Goal: Task Accomplishment & Management: Complete application form

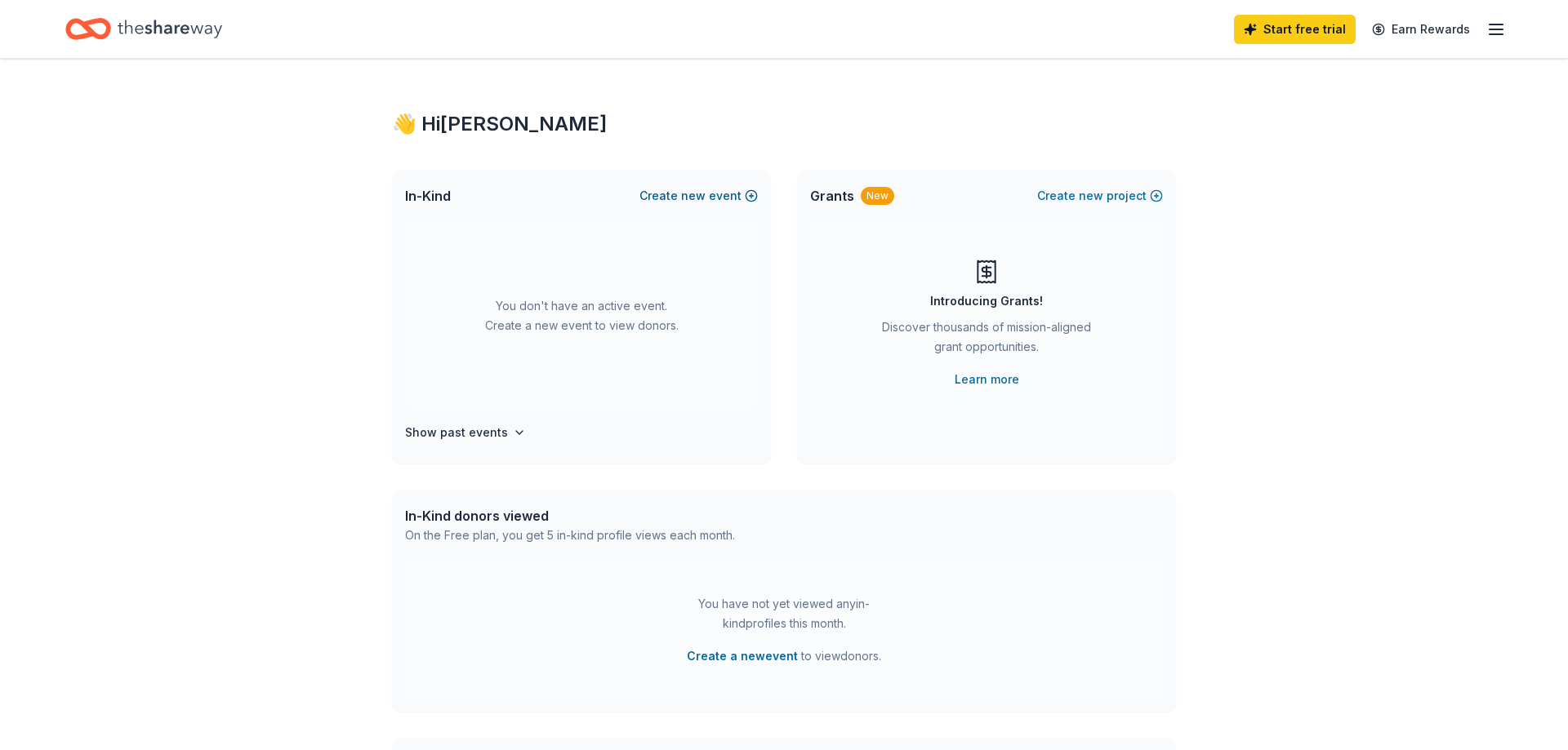
click at [711, 196] on button "Create new event" at bounding box center [699, 196] width 118 height 19
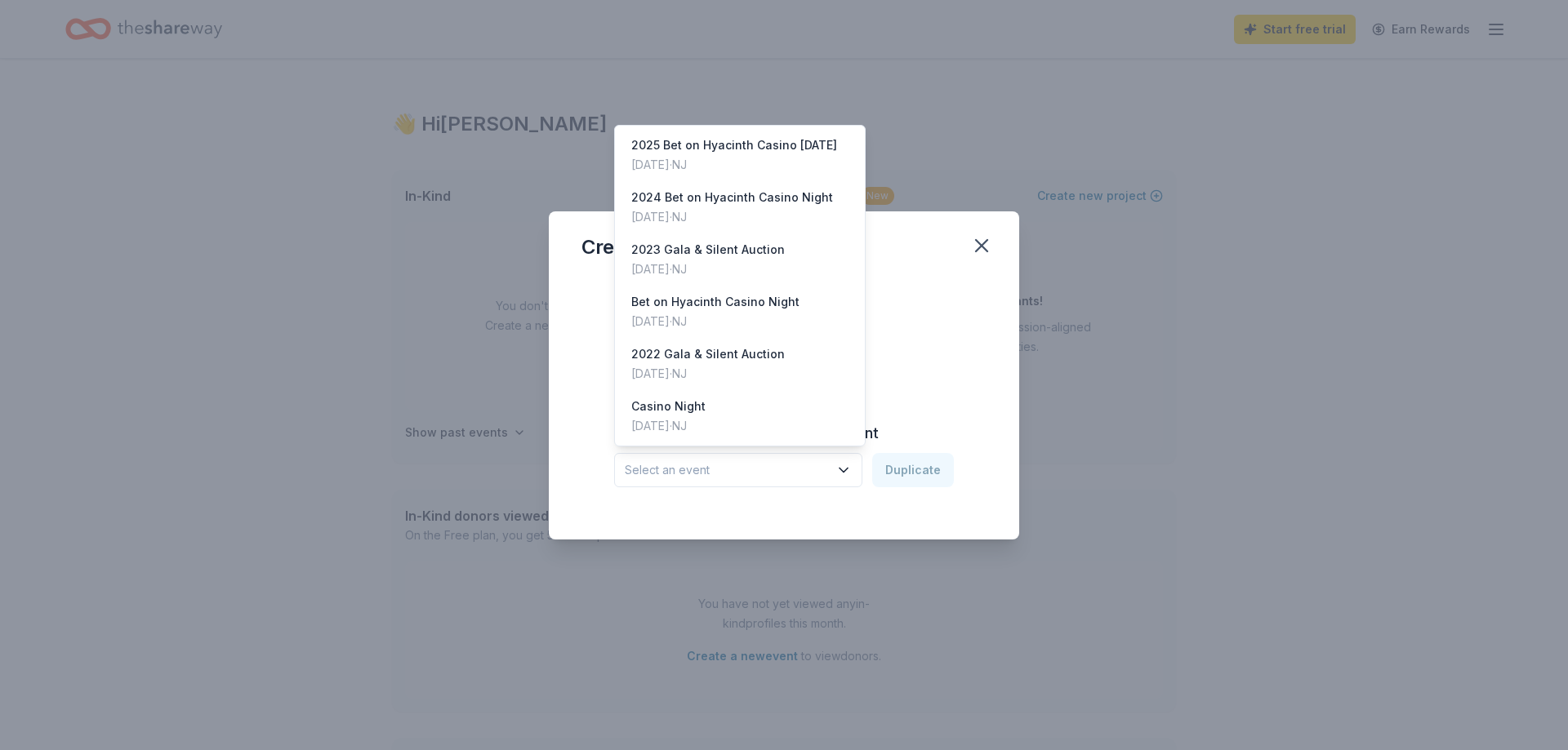
click at [847, 471] on icon "button" at bounding box center [844, 469] width 8 height 4
click at [765, 256] on div "2023 Gala & Silent Auction" at bounding box center [708, 249] width 154 height 19
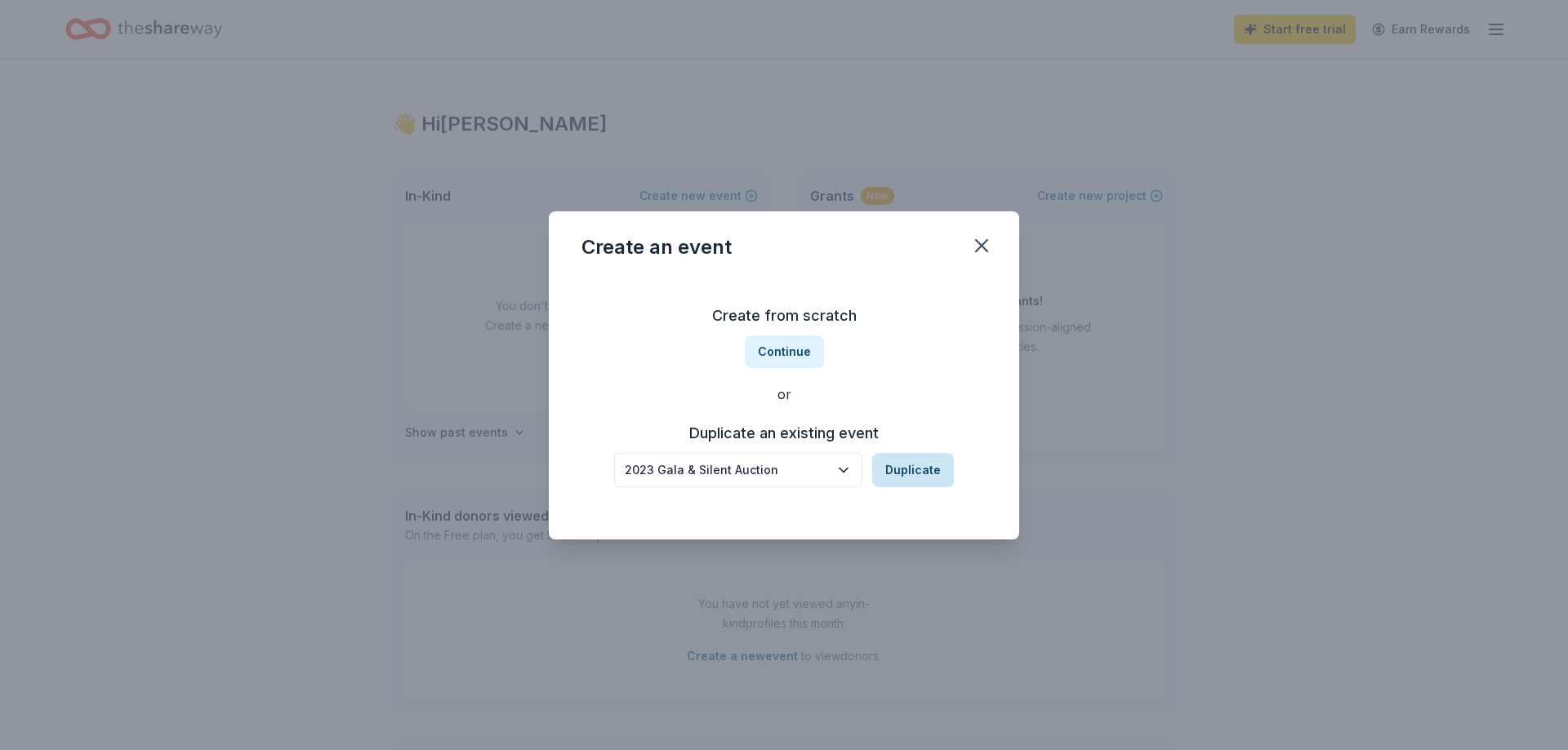
click at [917, 464] on button "Duplicate" at bounding box center [912, 470] width 82 height 35
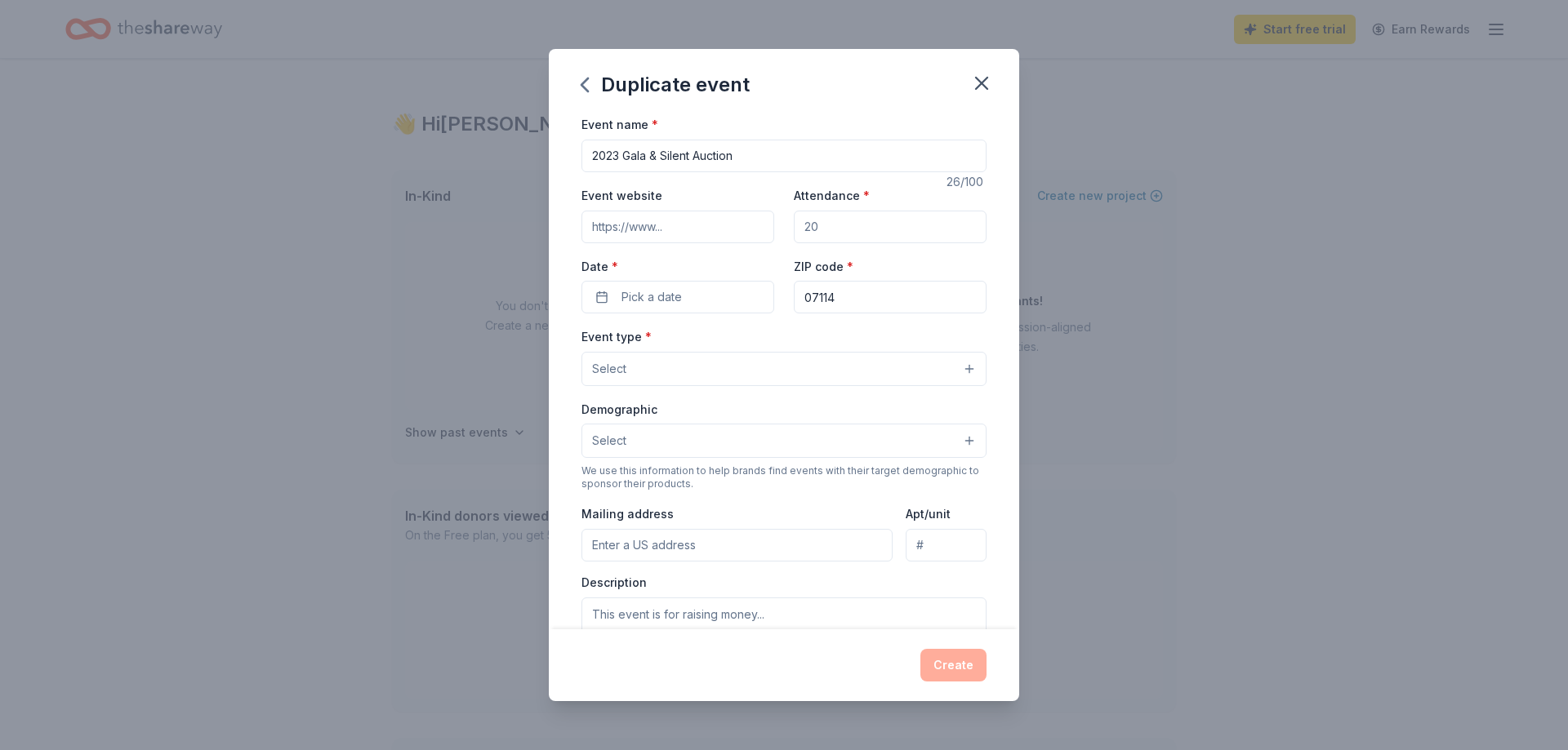
drag, startPoint x: 621, startPoint y: 152, endPoint x: 489, endPoint y: 132, distance: 133.5
click at [581, 139] on input "2023 Gala & Silent Auction" at bounding box center [784, 155] width 405 height 33
type input "40th Anniversary Hyacinth Gala & Silent Auction"
click at [841, 232] on input "Attendance *" at bounding box center [890, 227] width 192 height 33
type input "200"
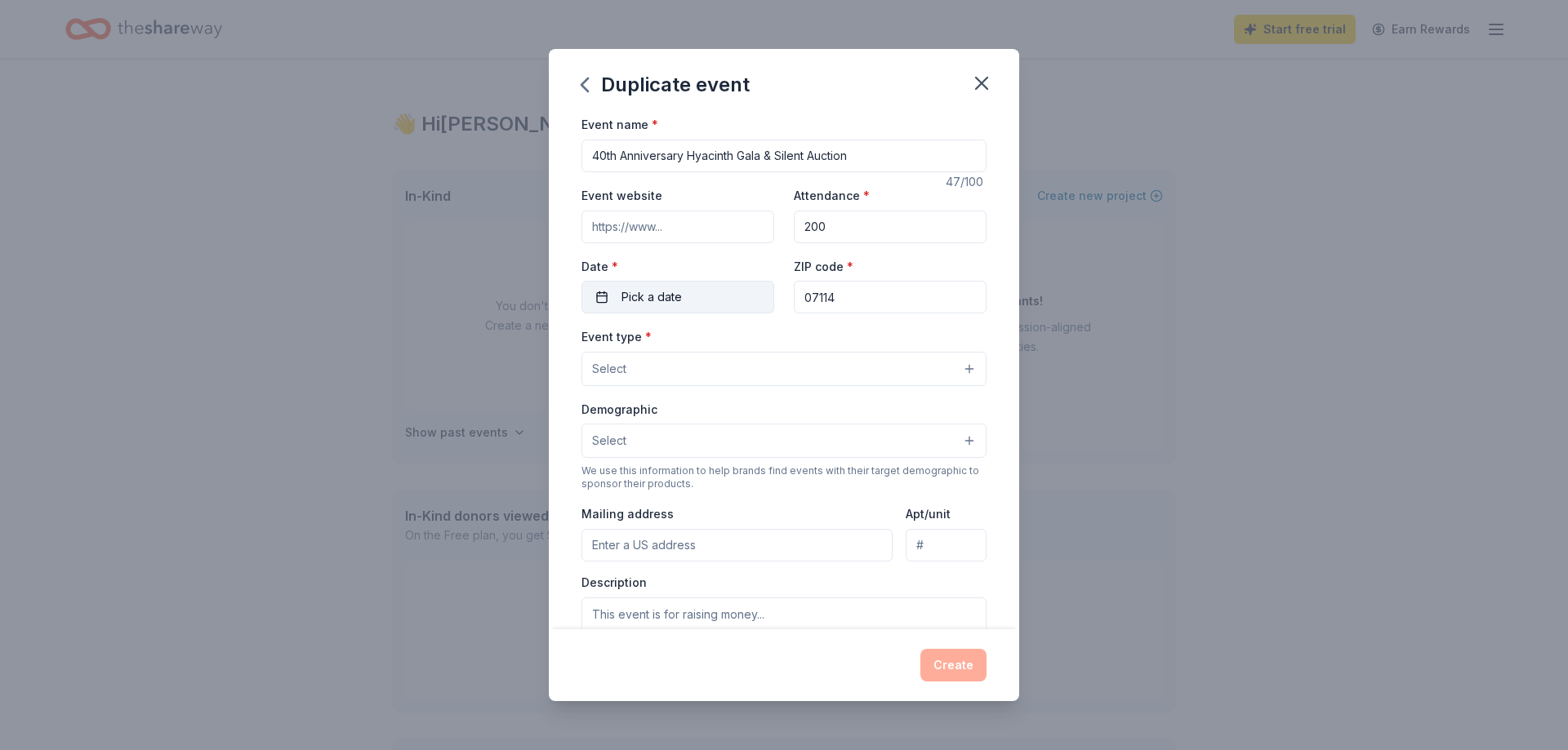
click at [616, 297] on button "Pick a date" at bounding box center [678, 297] width 192 height 33
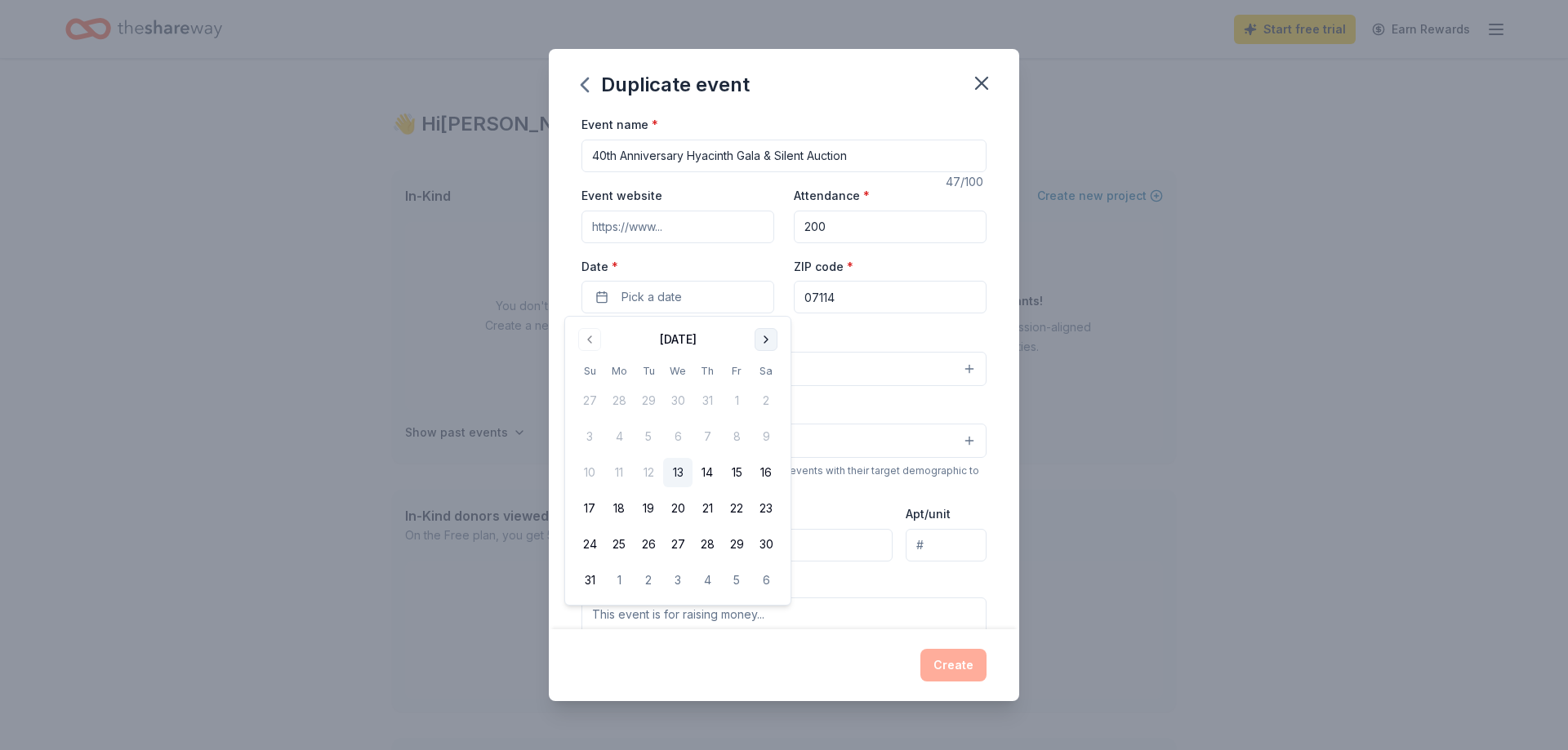
click at [770, 343] on button "Go to next month" at bounding box center [765, 339] width 23 height 23
click at [766, 399] on button "1" at bounding box center [765, 401] width 30 height 30
click at [841, 299] on input "07114" at bounding box center [890, 297] width 192 height 33
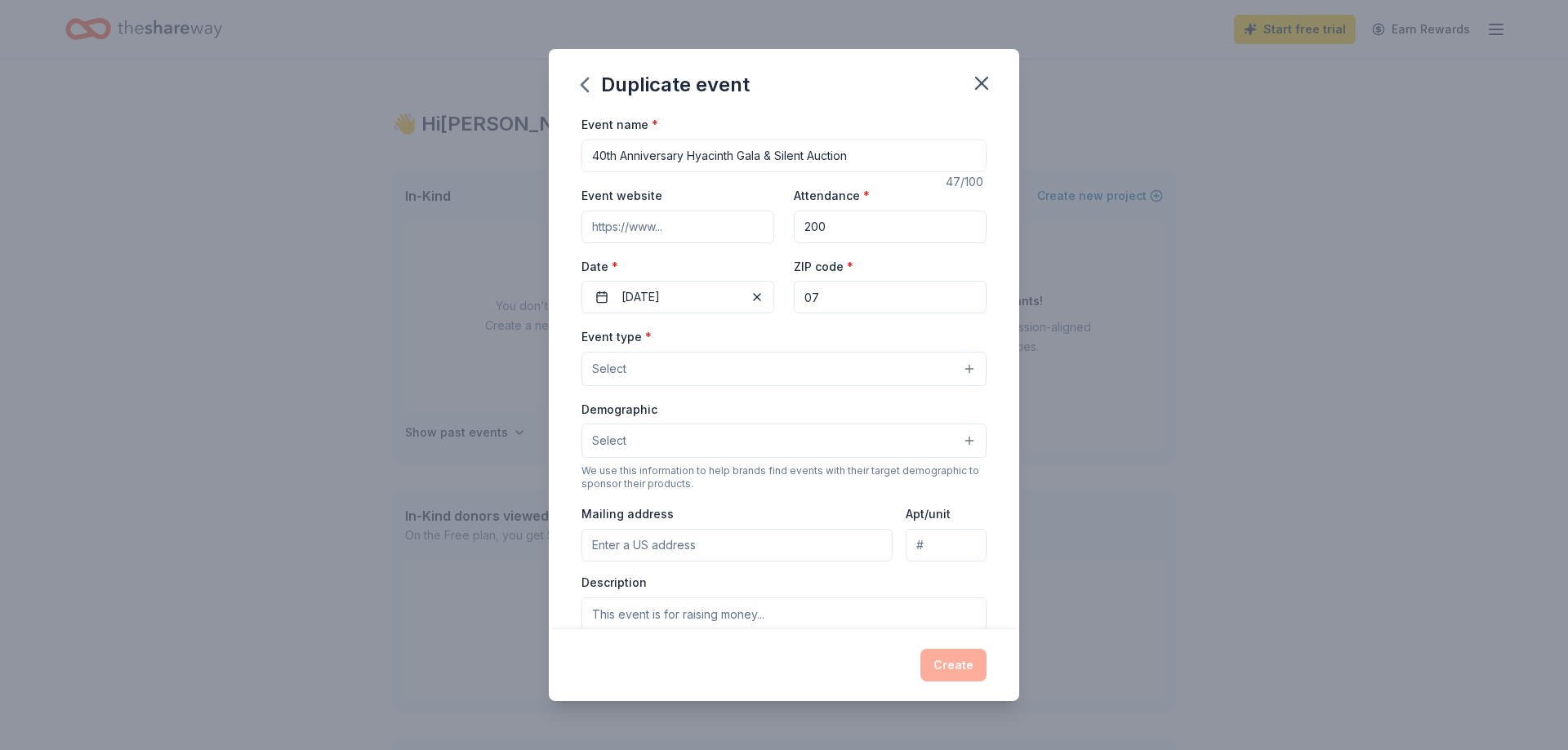
type input "0"
type input "07078"
click at [785, 371] on button "Select" at bounding box center [784, 369] width 405 height 35
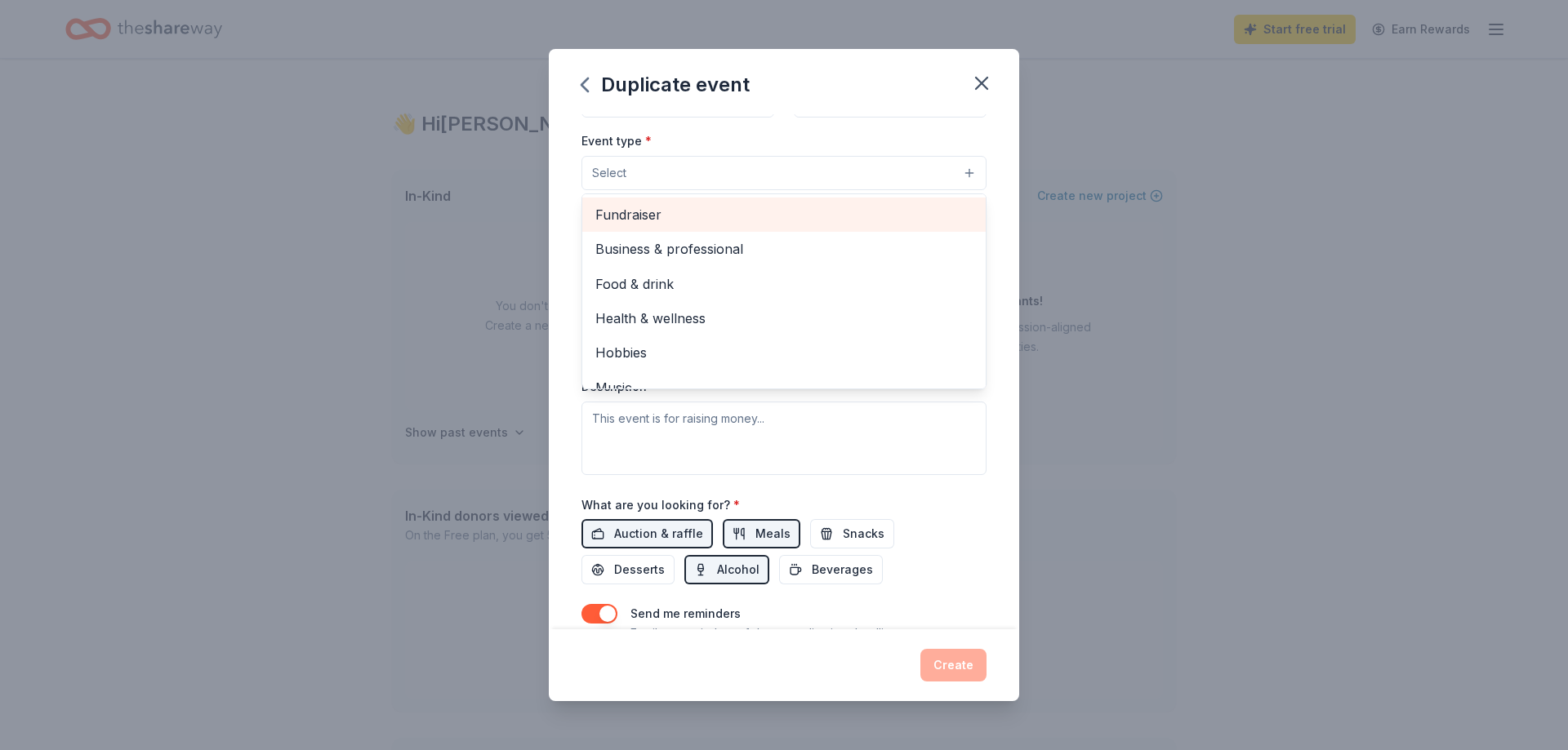
click at [698, 219] on span "Fundraiser" at bounding box center [783, 214] width 377 height 21
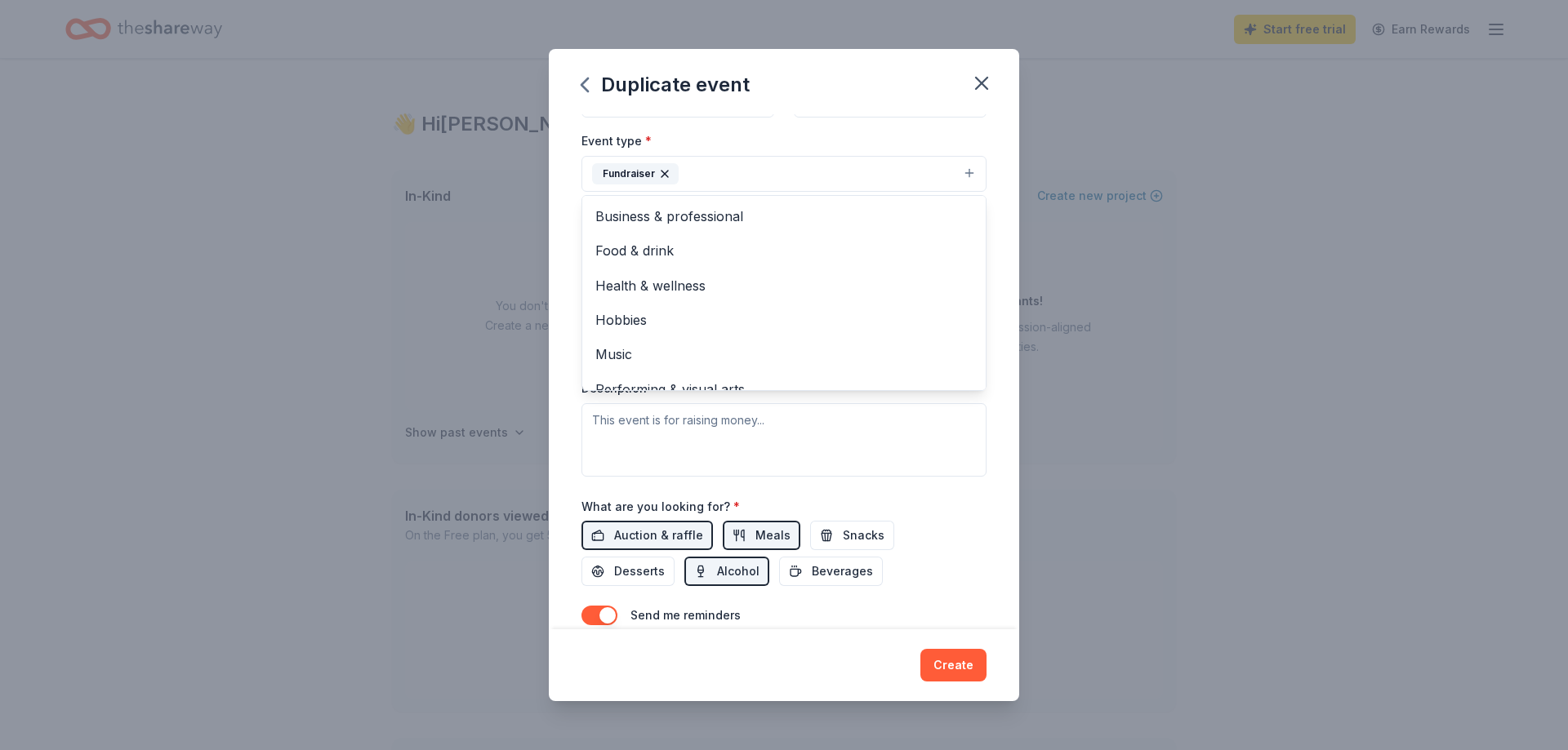
click at [560, 324] on div "Event name * 40th Anniversary Hyacinth Gala & Silent Auction 47 /100 Event webs…" at bounding box center [783, 371] width 470 height 515
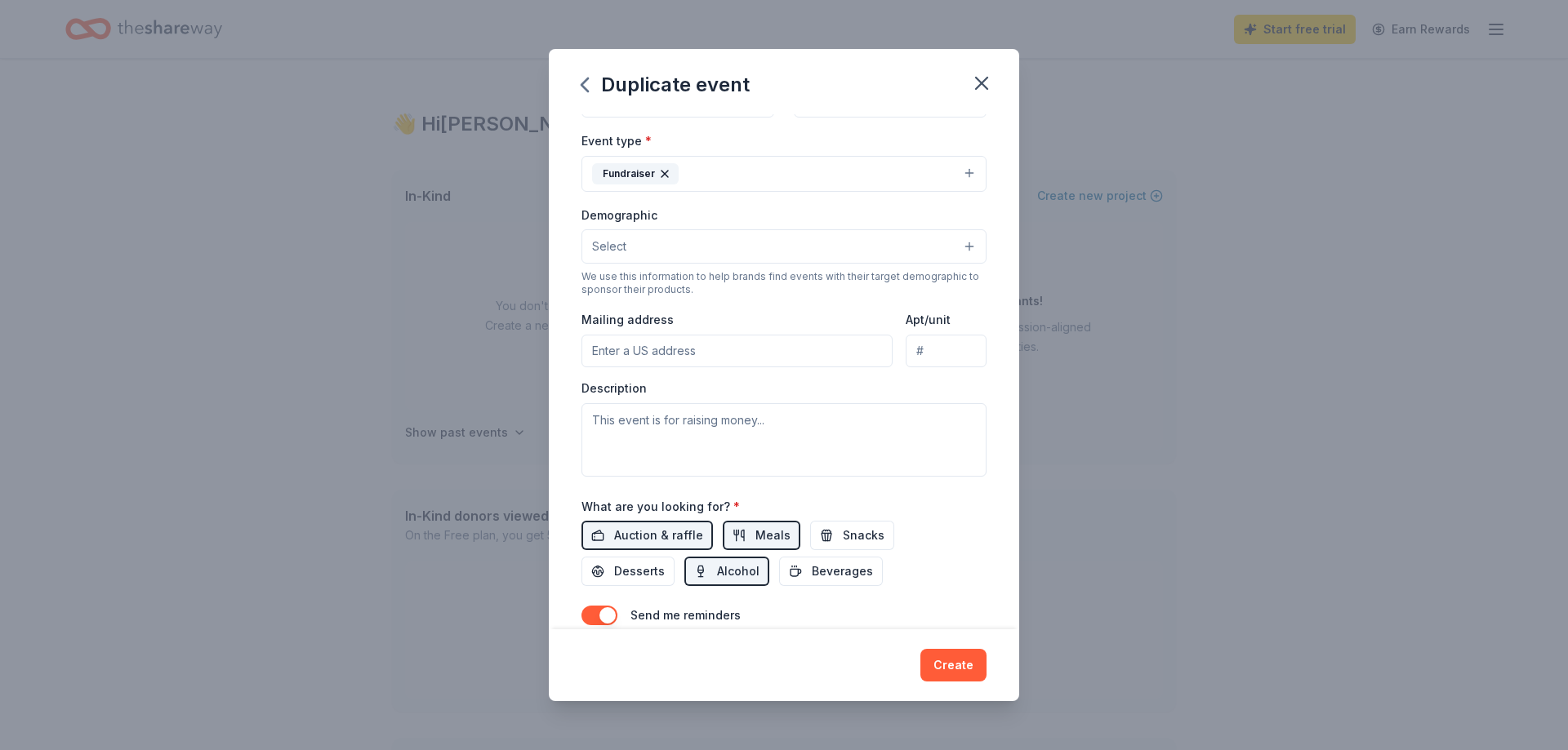
click at [945, 241] on button "Select" at bounding box center [784, 246] width 405 height 35
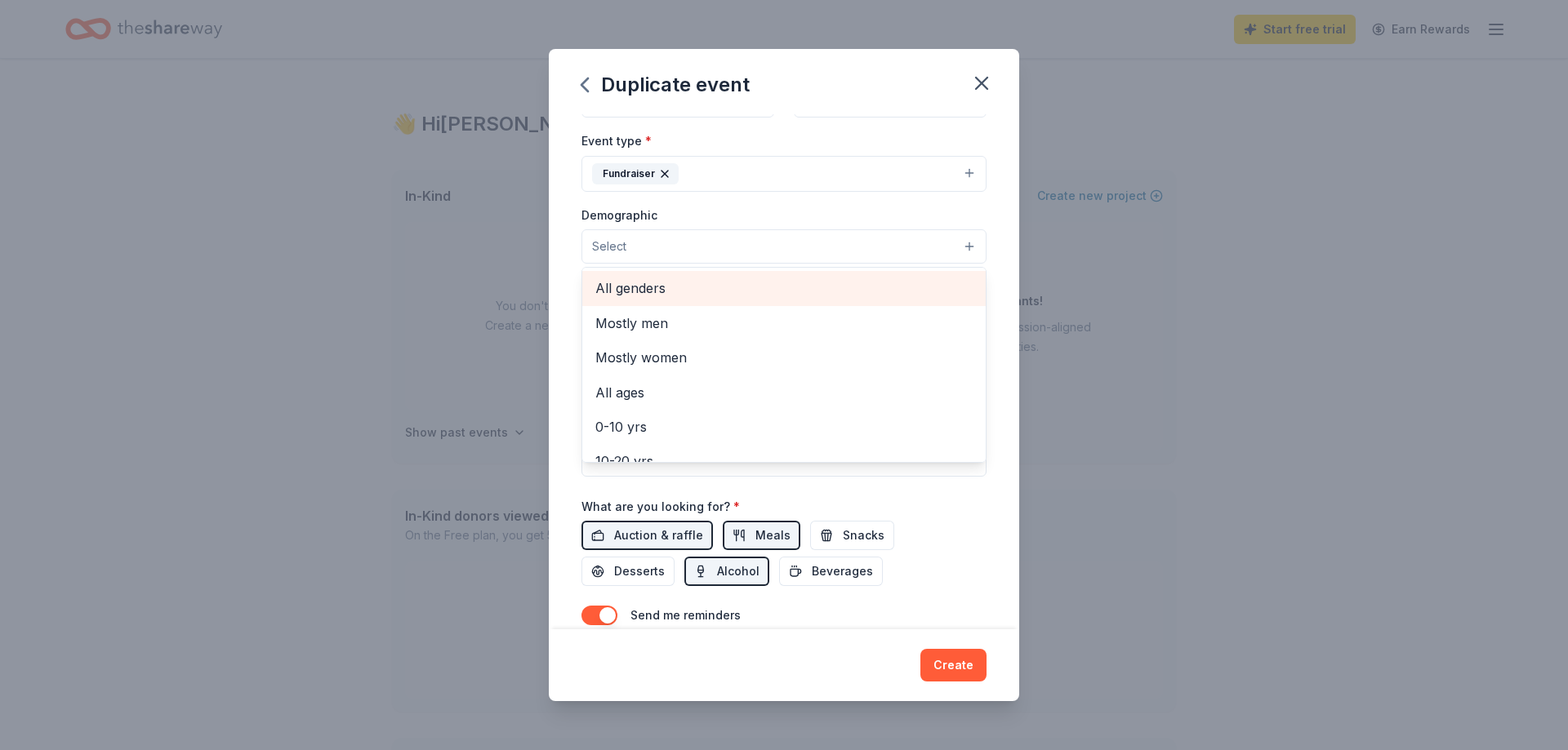
click at [885, 304] on div "All genders" at bounding box center [784, 288] width 403 height 35
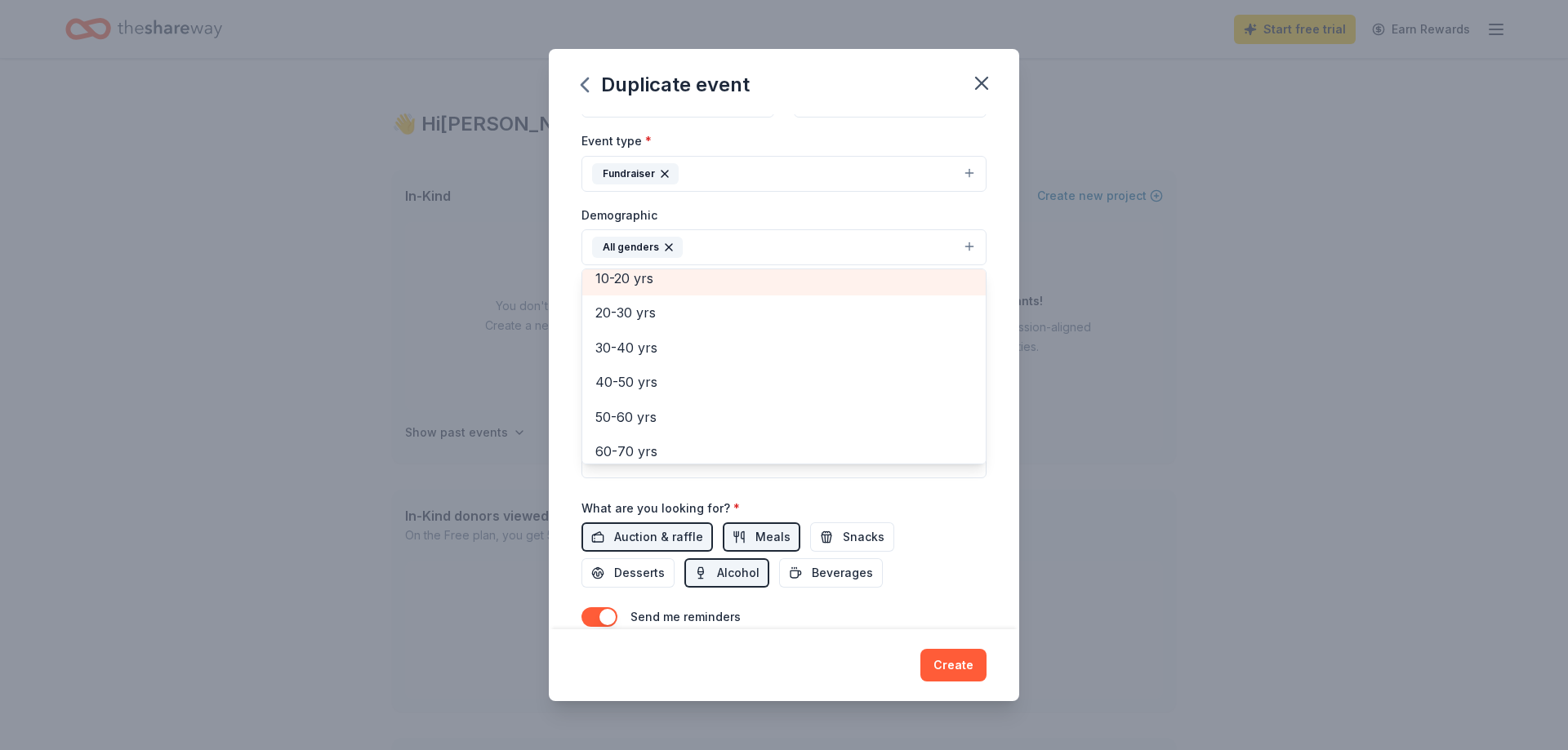
scroll to position [196, 0]
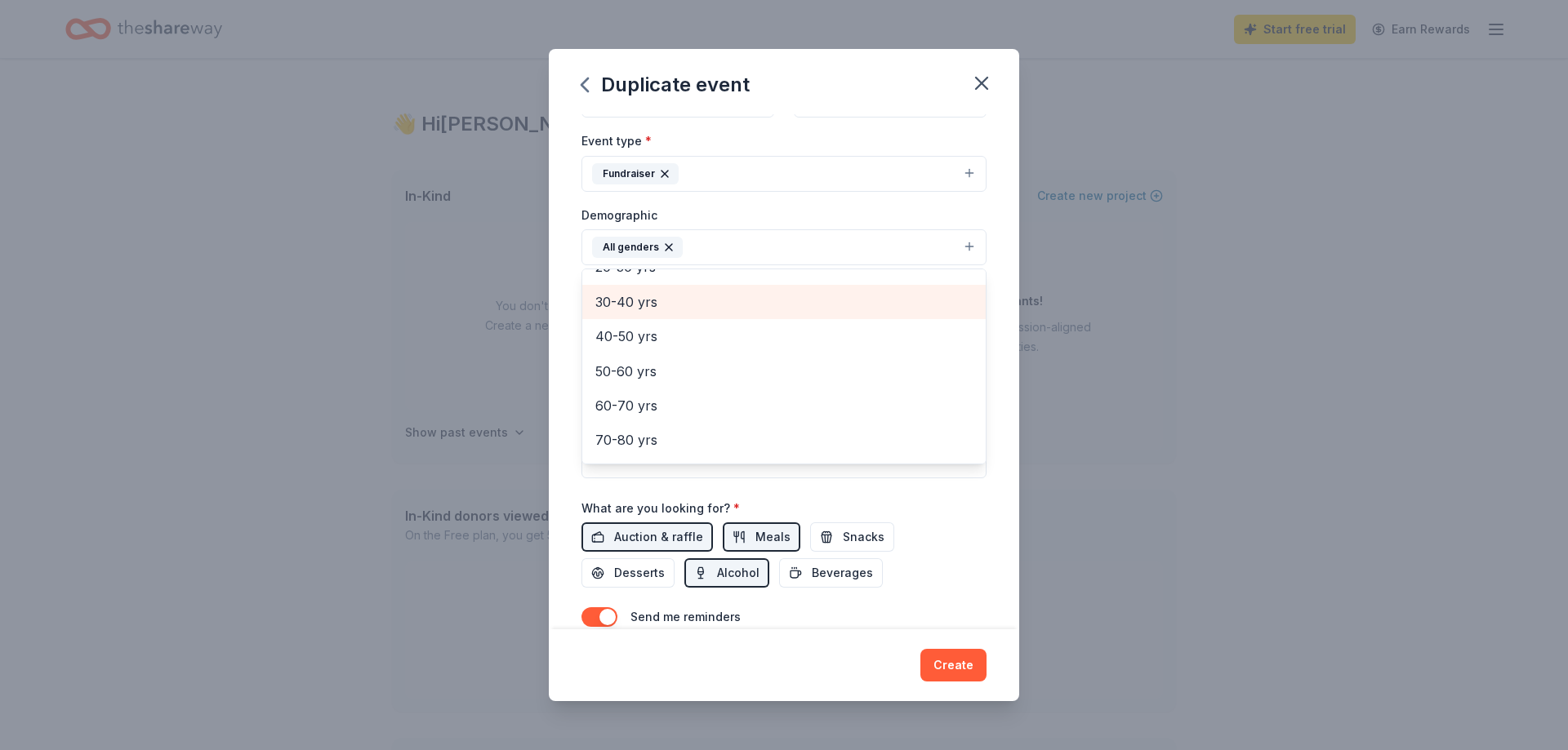
click at [723, 294] on span "30-40 yrs" at bounding box center [783, 301] width 377 height 21
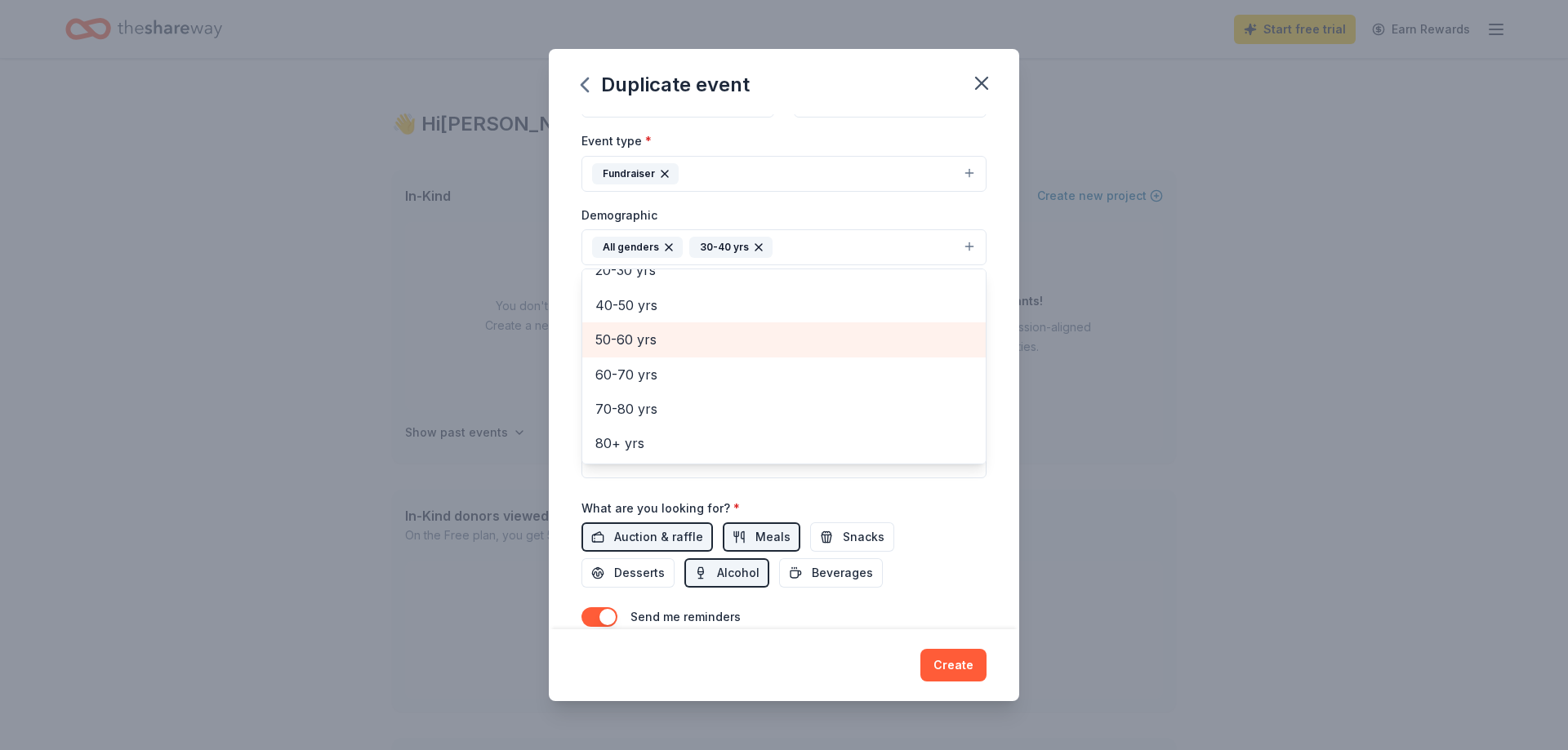
click at [684, 333] on span "50-60 yrs" at bounding box center [783, 339] width 377 height 21
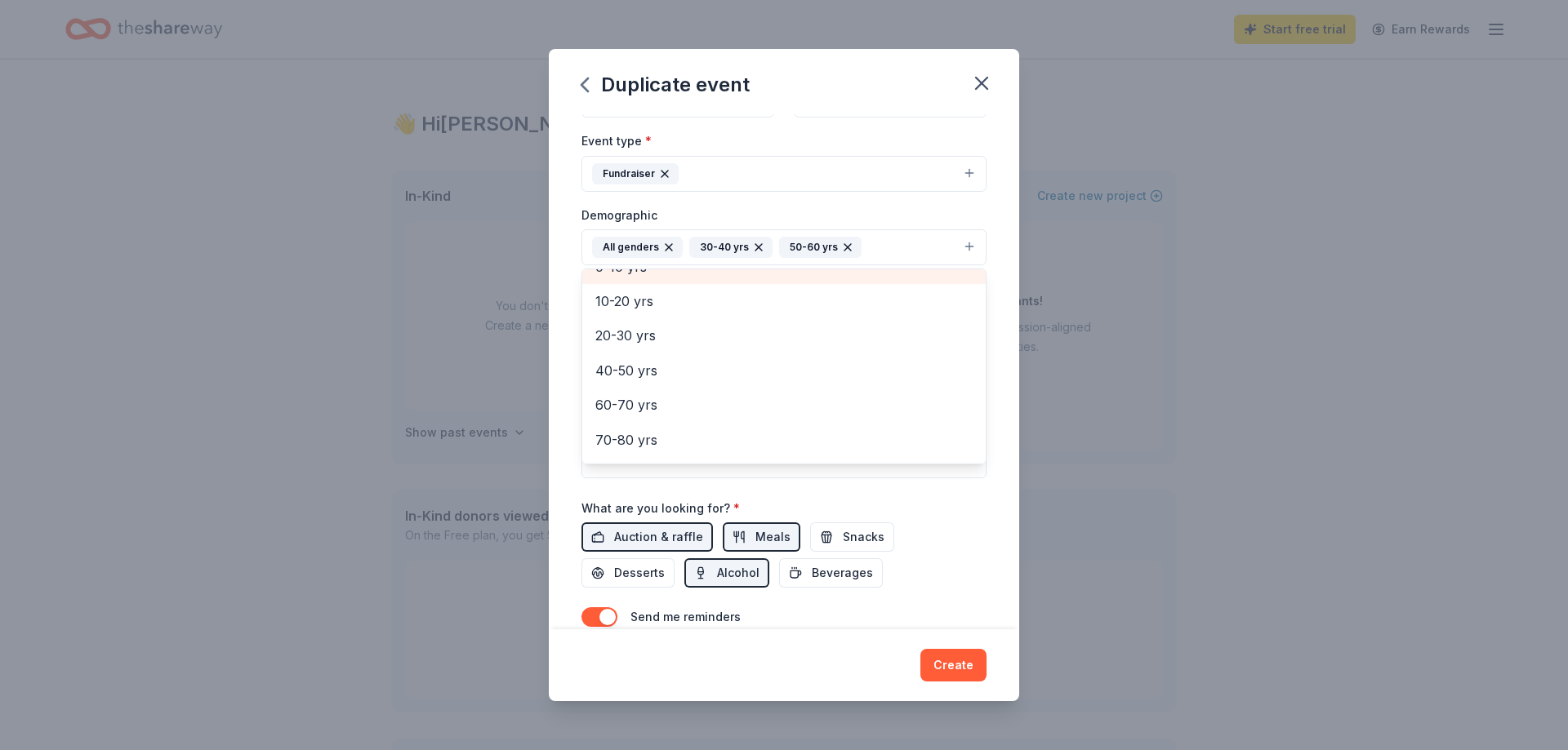
scroll to position [159, 0]
click at [692, 310] on span "20-30 yrs" at bounding box center [783, 304] width 377 height 21
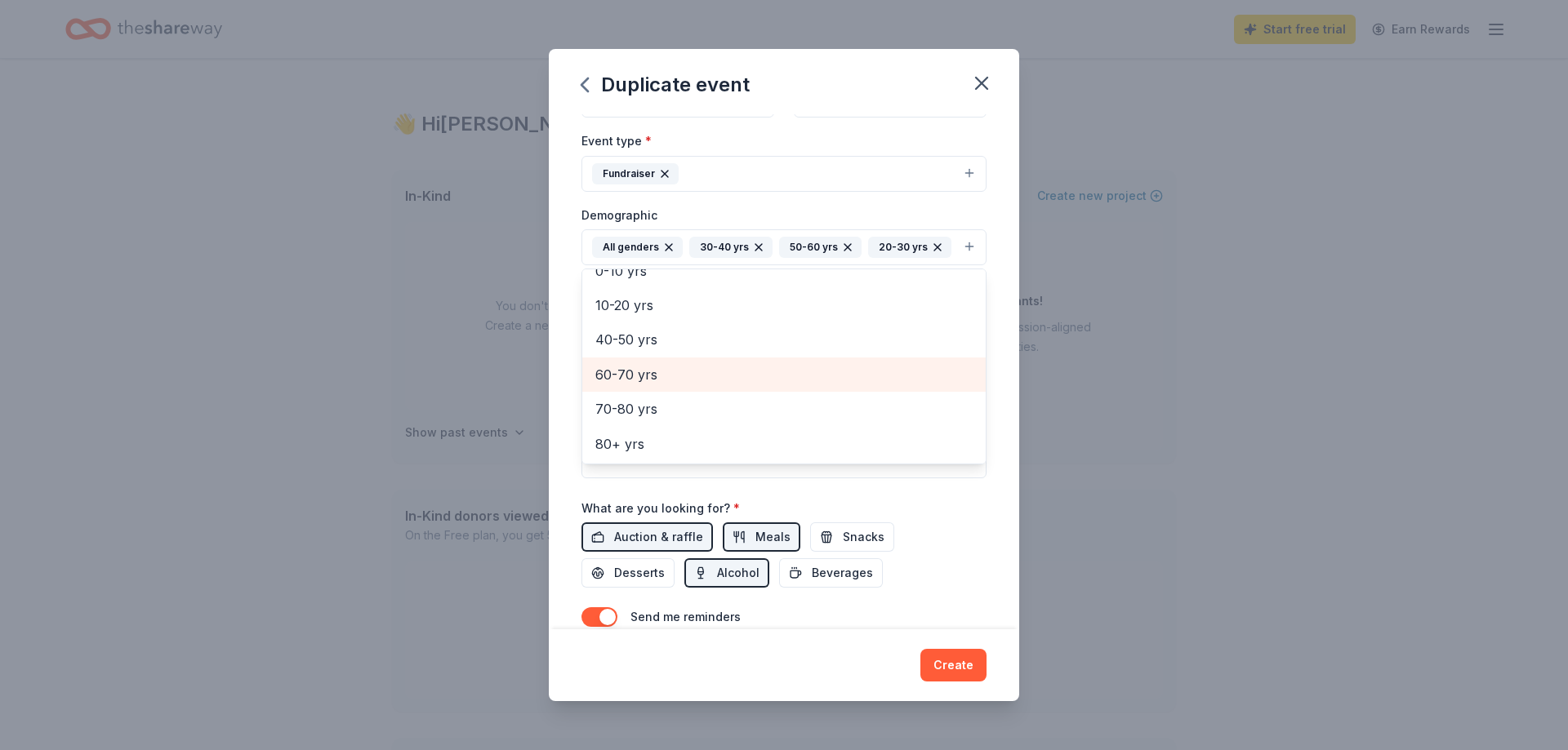
click at [697, 376] on span "60-70 yrs" at bounding box center [783, 375] width 377 height 21
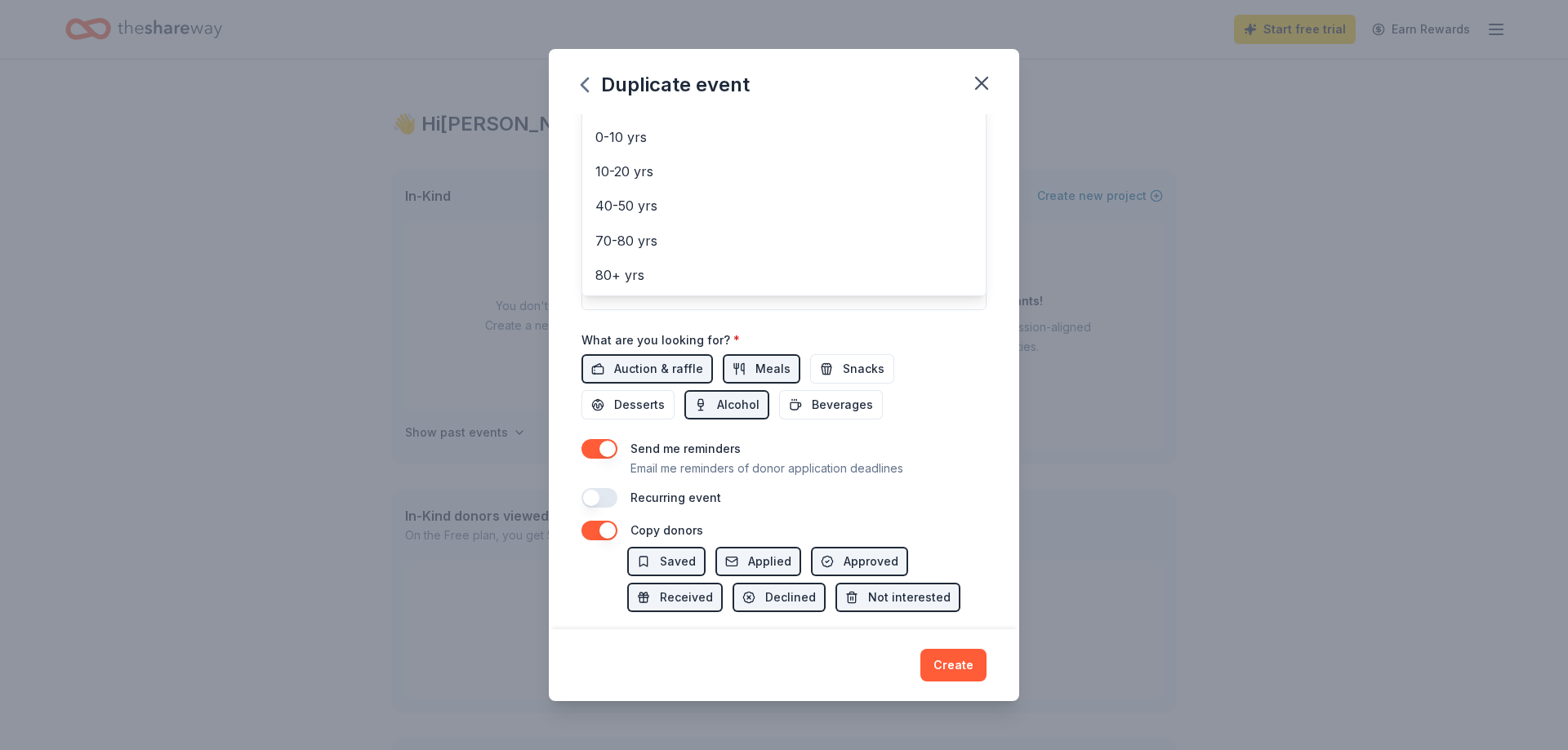
scroll to position [294, 0]
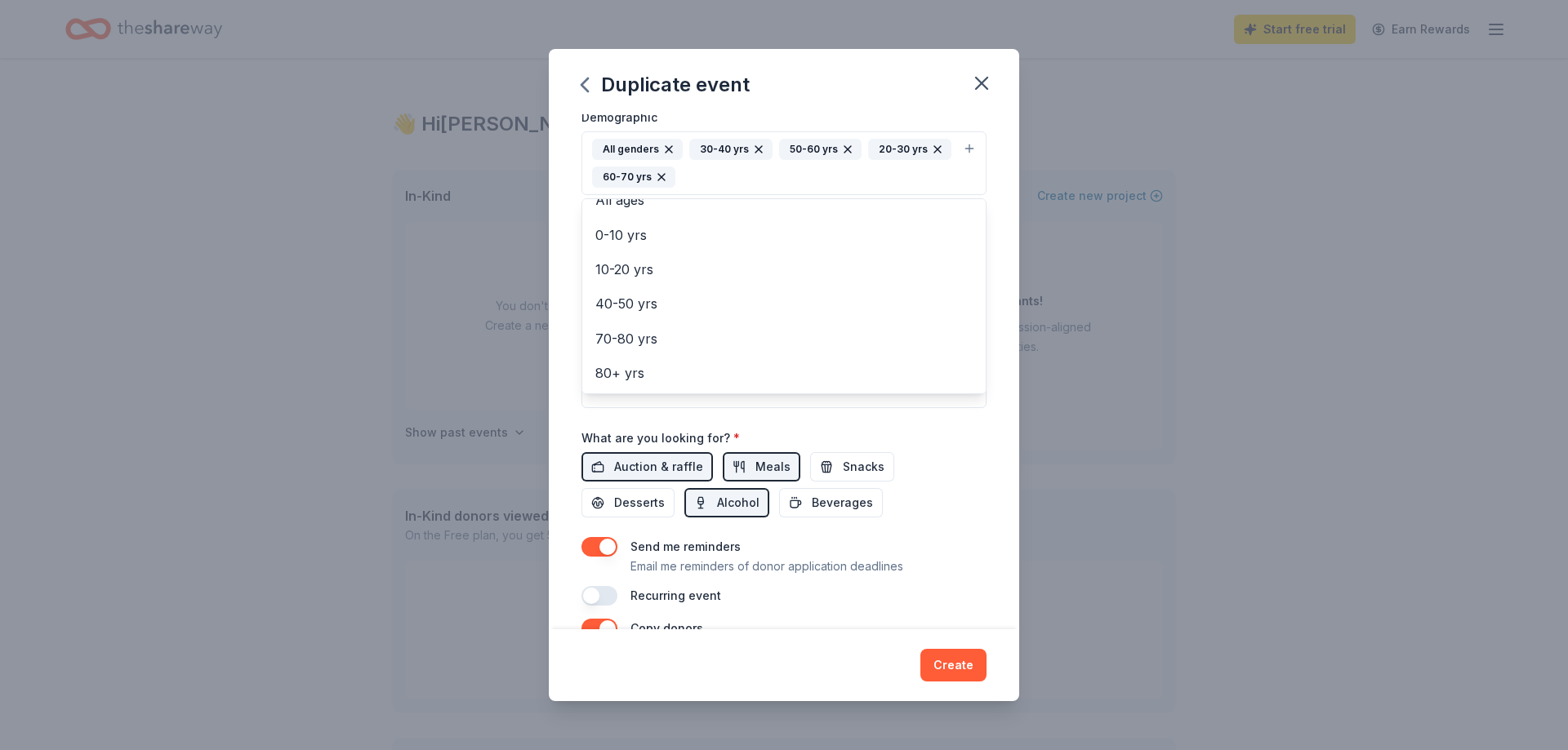
click at [1003, 229] on div "Event name * 40th Anniversary Hyacinth Gala & Silent Auction 47 /100 Event webs…" at bounding box center [783, 371] width 470 height 515
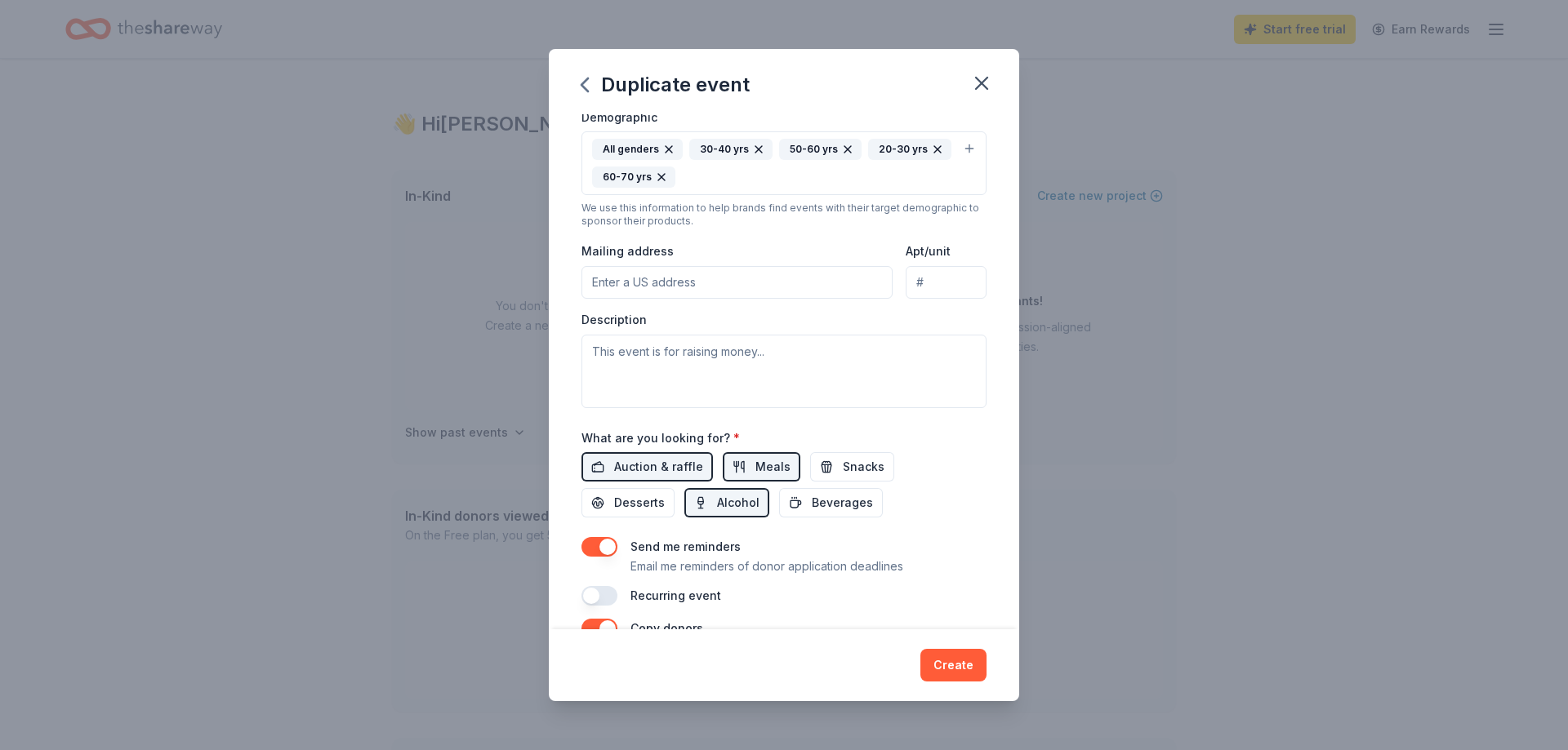
click at [614, 282] on input "Mailing address" at bounding box center [737, 282] width 311 height 33
paste input "[STREET_ADDRESS][PERSON_NAME]"
type input "[STREET_ADDRESS][PERSON_NAME]"
click at [588, 355] on textarea at bounding box center [784, 371] width 405 height 73
paste textarea "For four decades, [PERSON_NAME] has been dedicated to confronting health and so…"
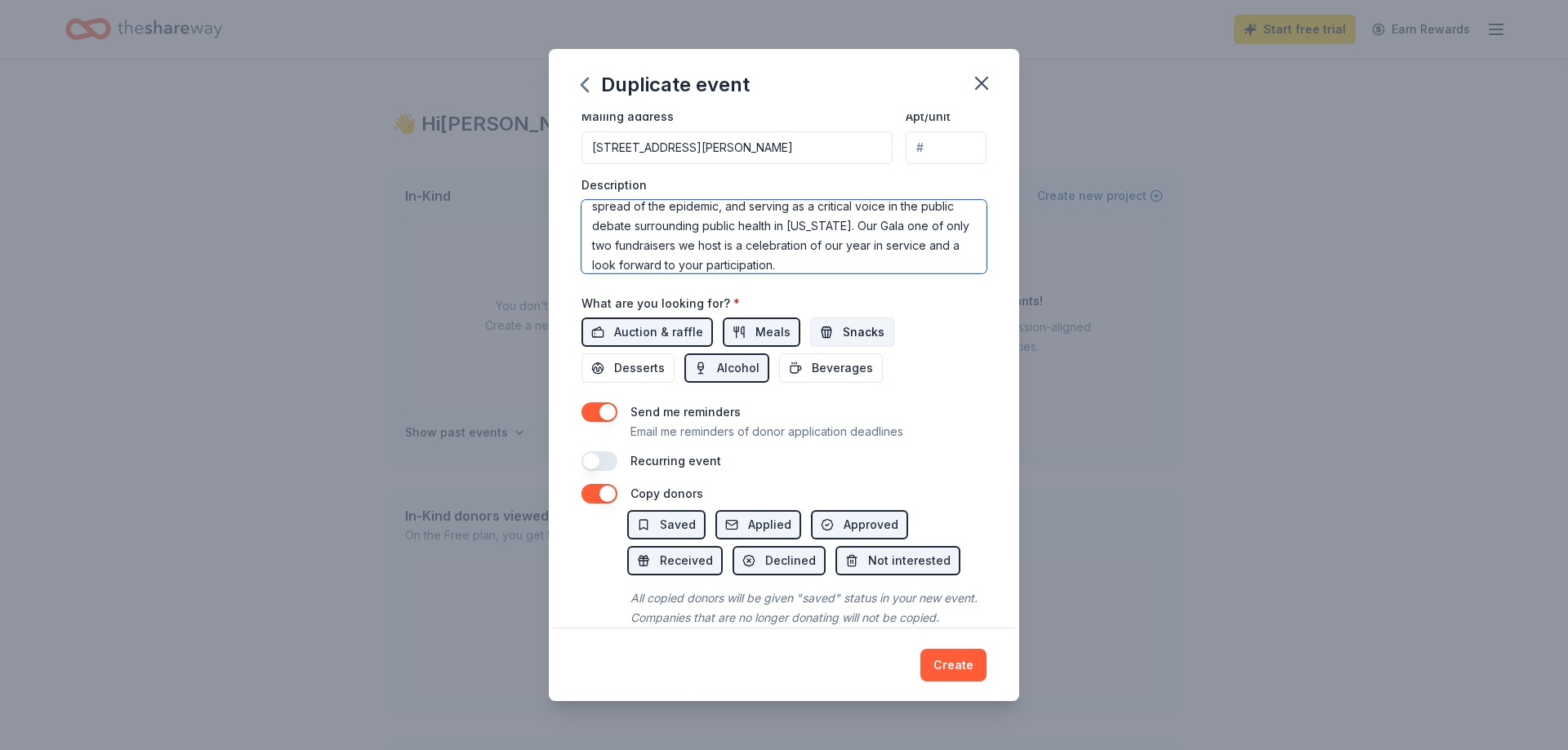
scroll to position [456, 0]
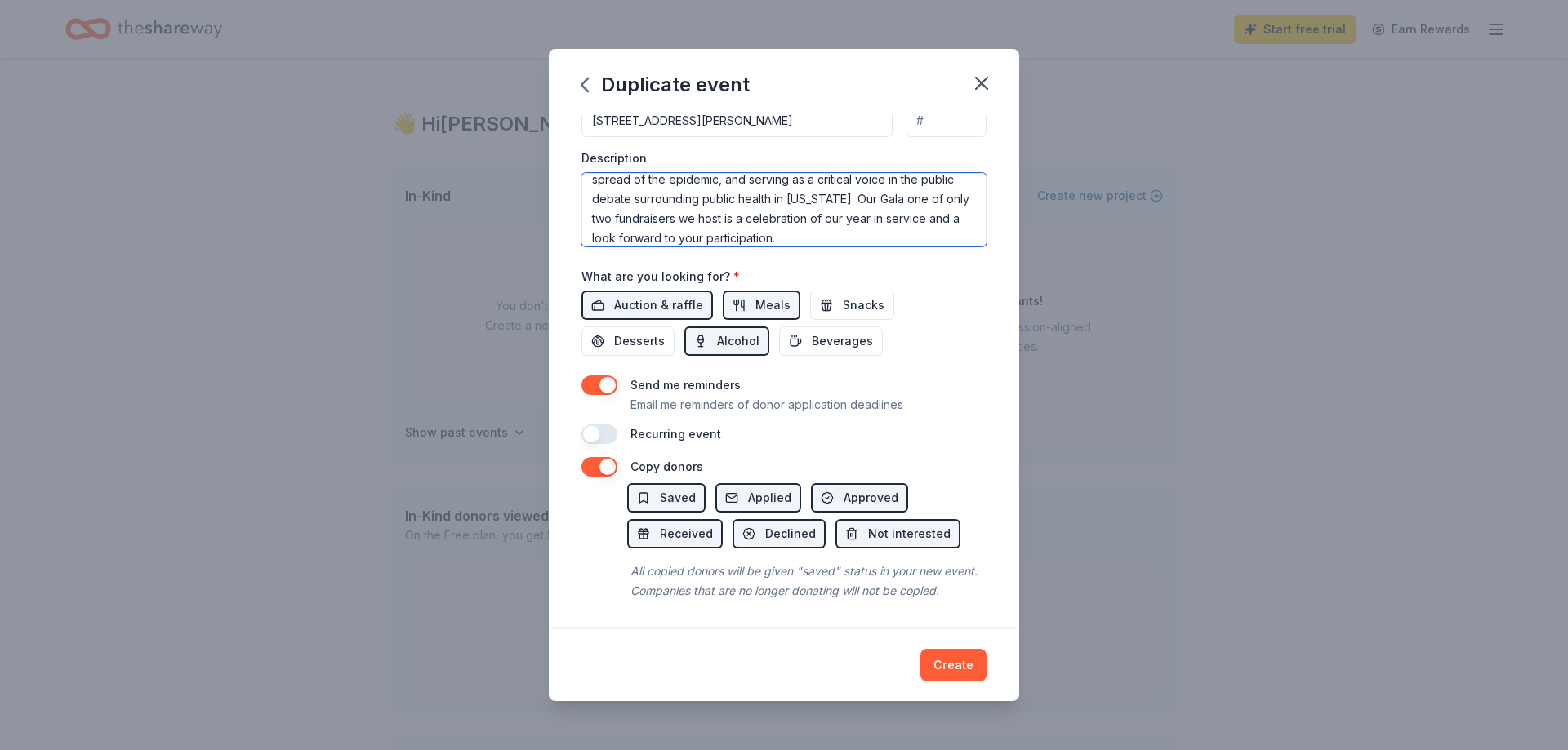
type textarea "For four decades, [PERSON_NAME] has been dedicated to confronting health and so…"
click at [612, 434] on button "button" at bounding box center [599, 434] width 36 height 19
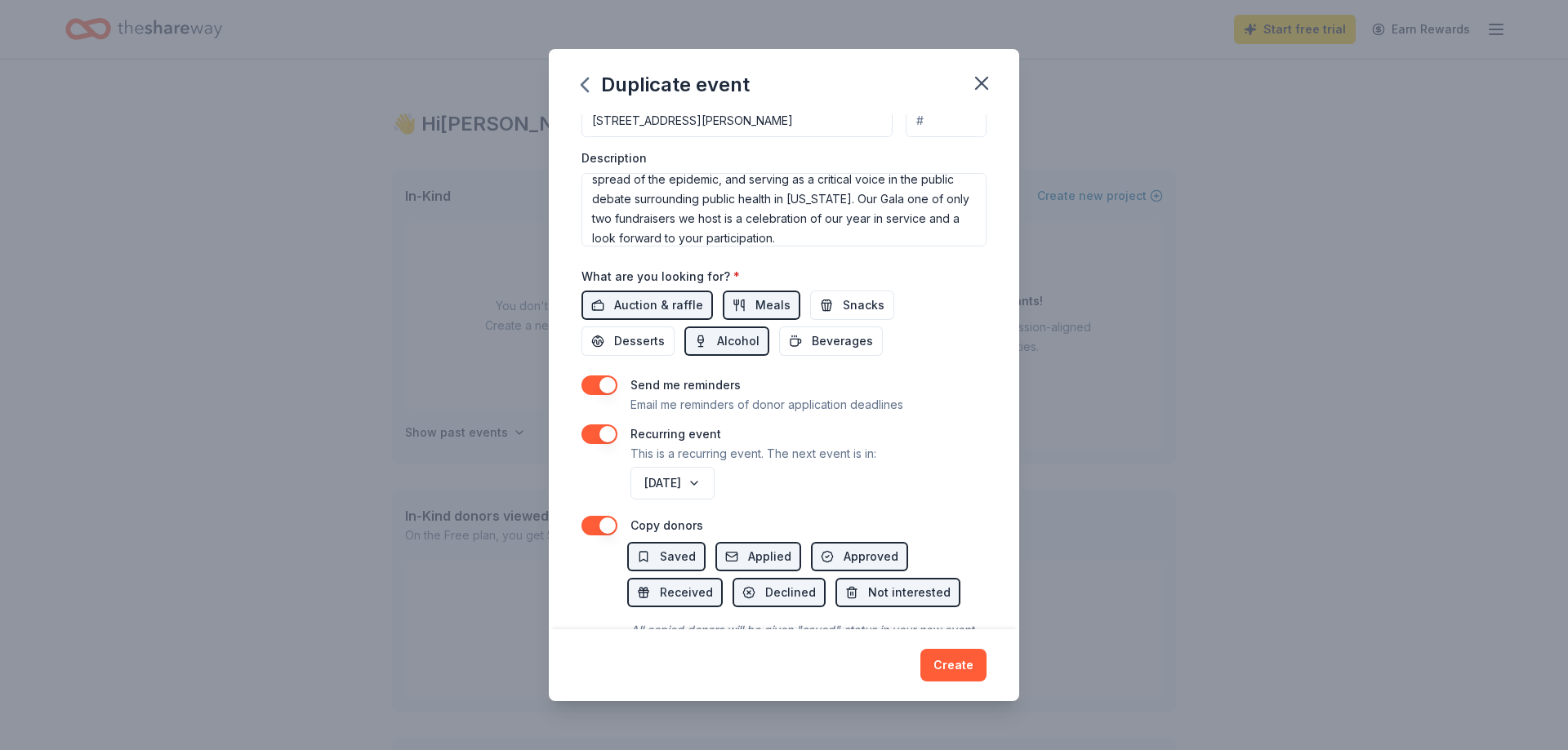
scroll to position [515, 0]
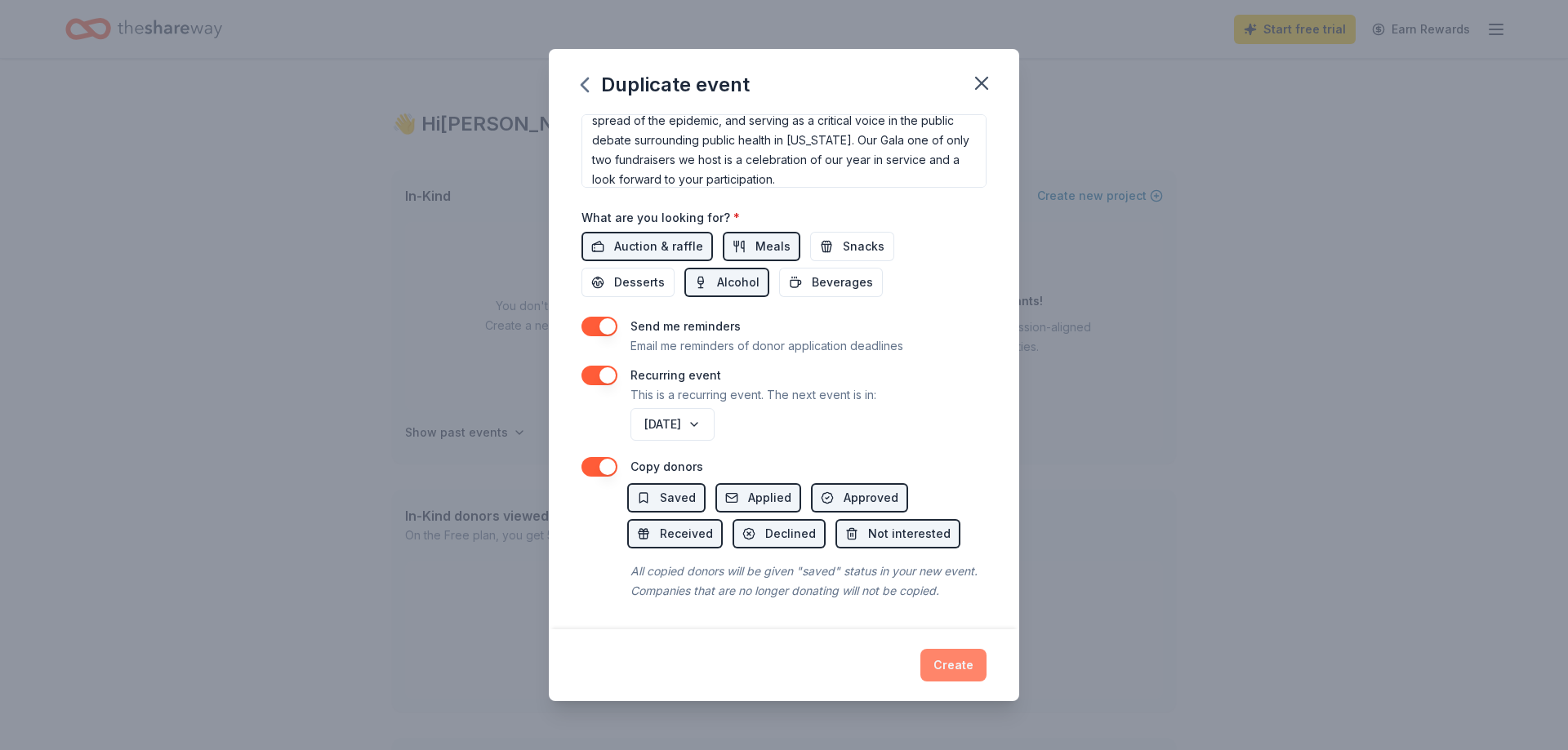
click at [959, 657] on button "Create" at bounding box center [954, 665] width 66 height 33
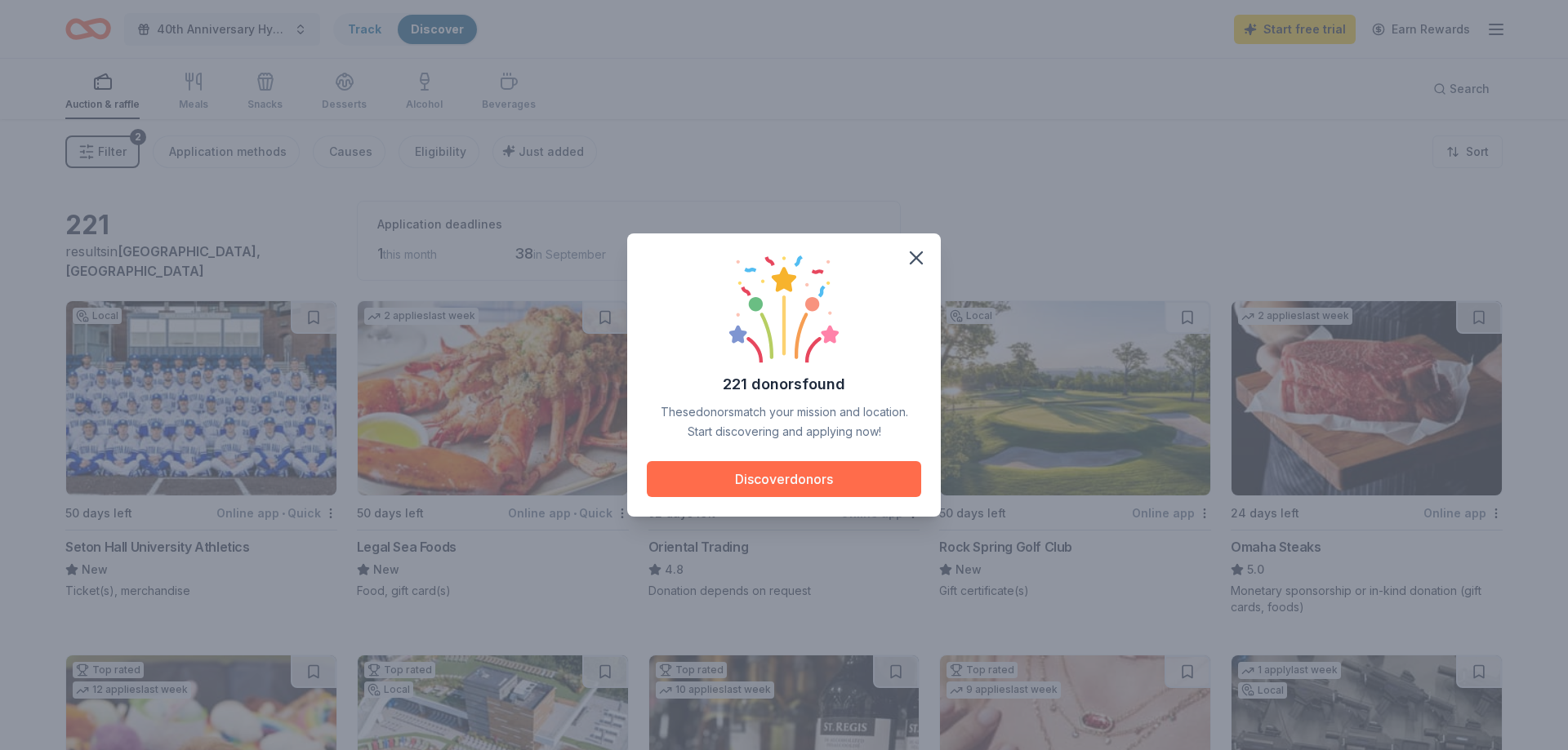
click at [747, 480] on button "Discover donors" at bounding box center [783, 479] width 274 height 36
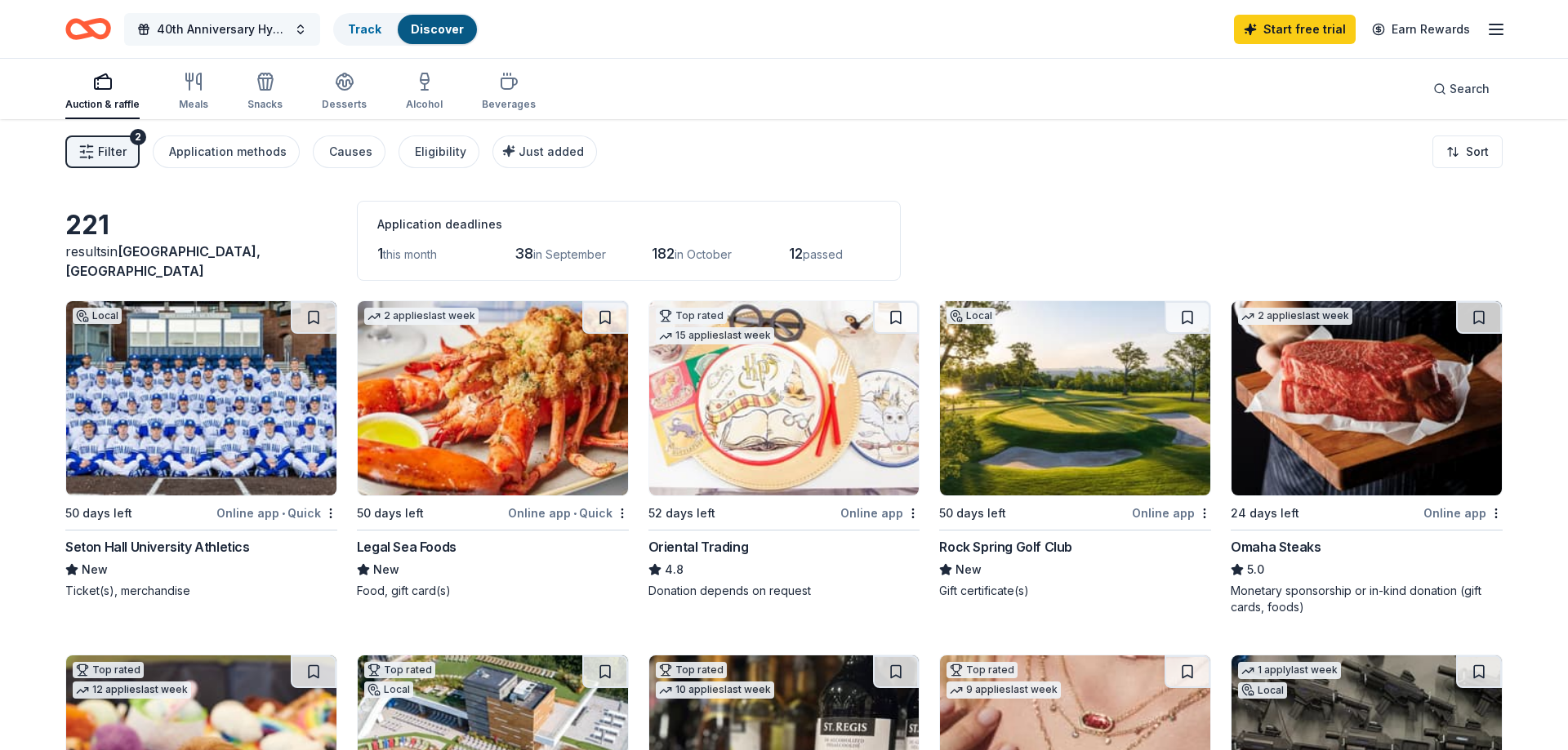
click at [176, 22] on span "40th Anniversary Hyacinth Gala & Silent Auction" at bounding box center [222, 29] width 131 height 19
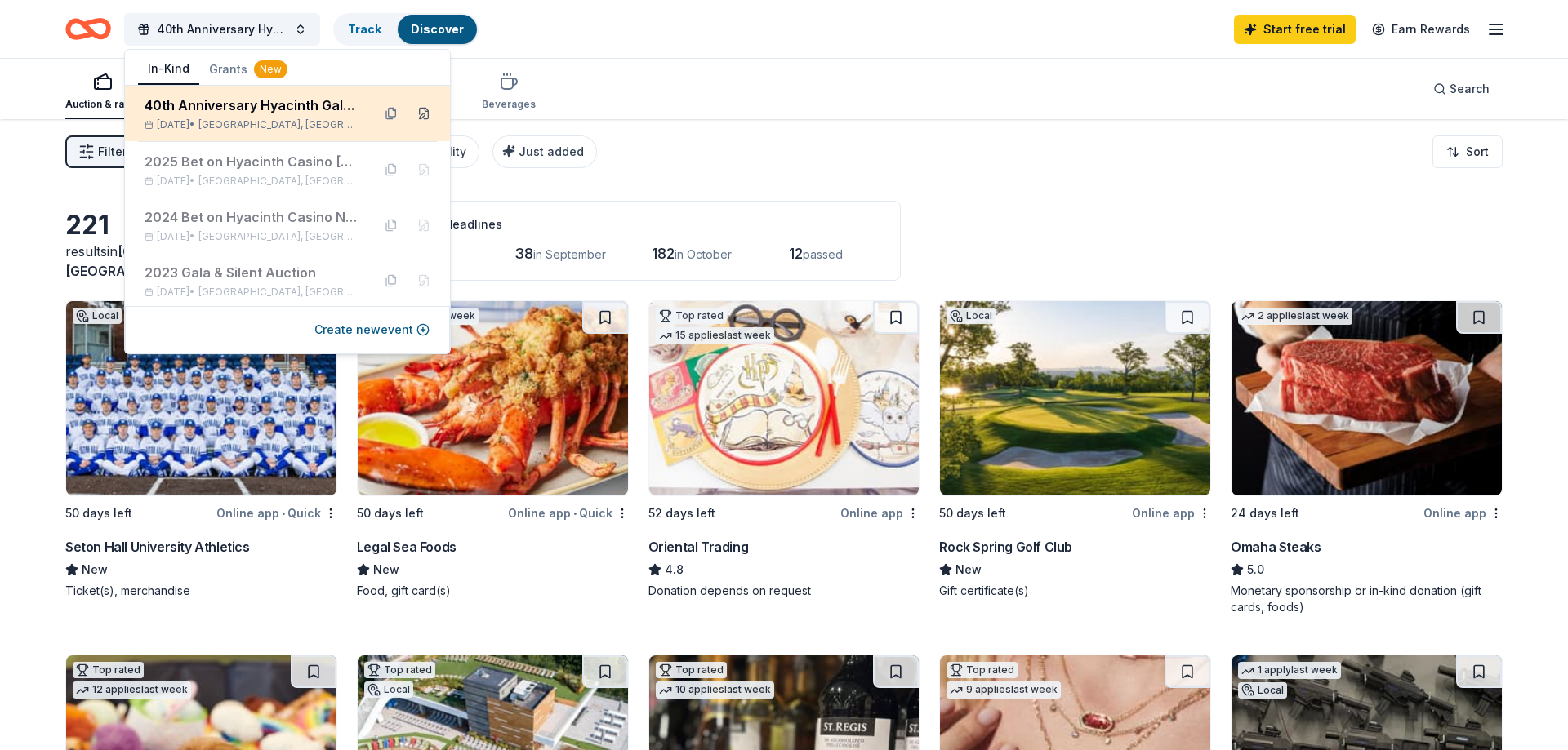
click at [420, 113] on button at bounding box center [424, 113] width 26 height 26
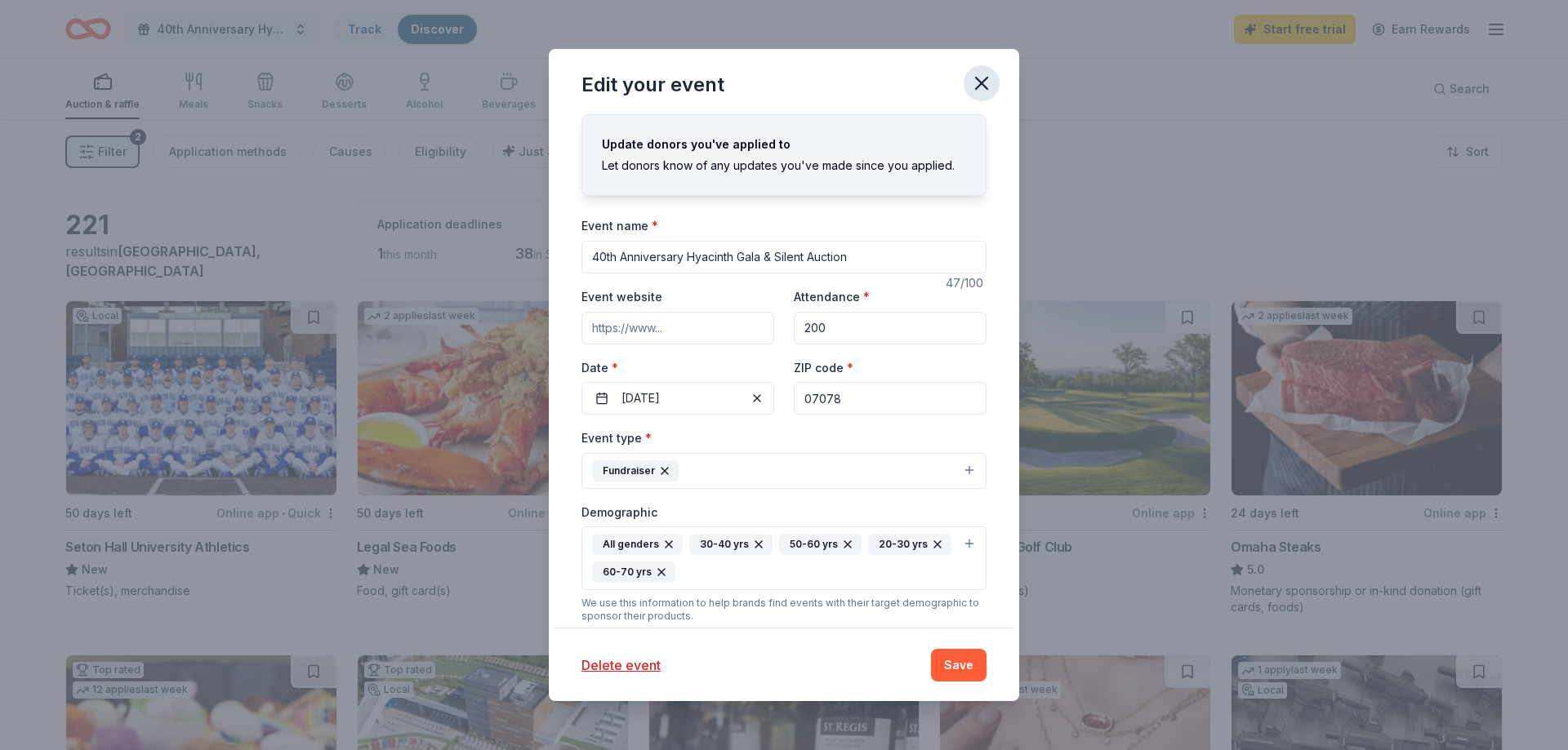
click at [974, 80] on icon "button" at bounding box center [981, 83] width 23 height 23
